Goal: Information Seeking & Learning: Learn about a topic

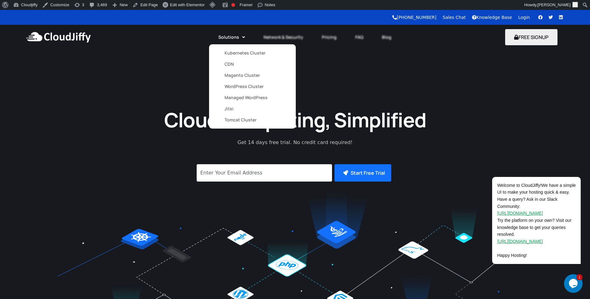
click at [234, 74] on link "Magento Cluster" at bounding box center [252, 75] width 56 height 11
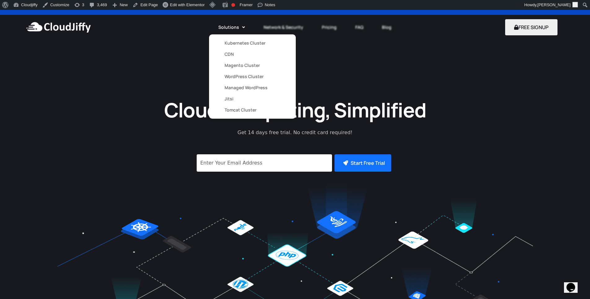
click at [232, 66] on link "Magento Cluster" at bounding box center [252, 65] width 56 height 11
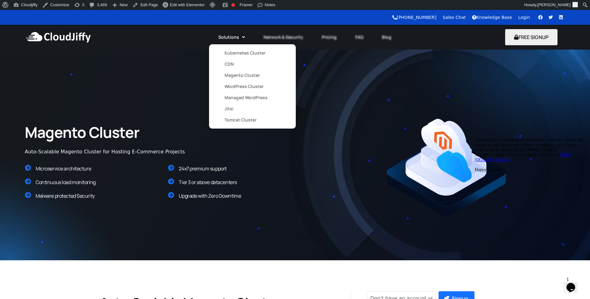
click at [238, 76] on link "Magento Cluster" at bounding box center [252, 75] width 56 height 11
click at [233, 87] on link "WordPress Cluster" at bounding box center [252, 86] width 56 height 11
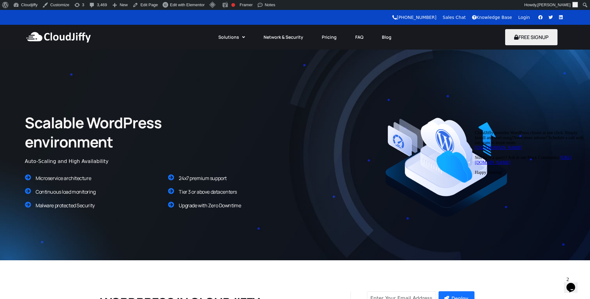
click at [475, 130] on icon "Chat attention grabber" at bounding box center [475, 130] width 0 height 0
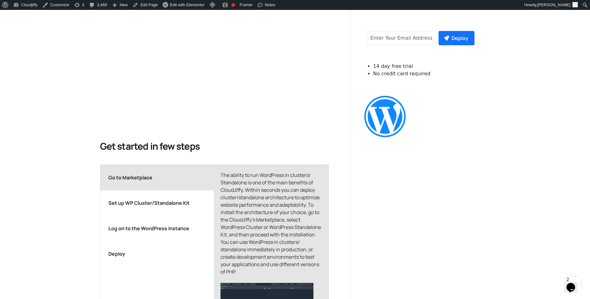
scroll to position [557, 0]
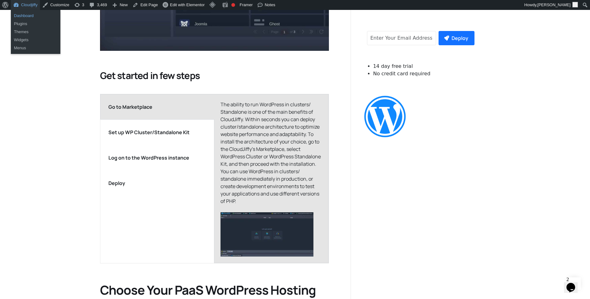
click at [28, 17] on link "Dashboard" at bounding box center [36, 16] width 50 height 8
